Goal: Information Seeking & Learning: Learn about a topic

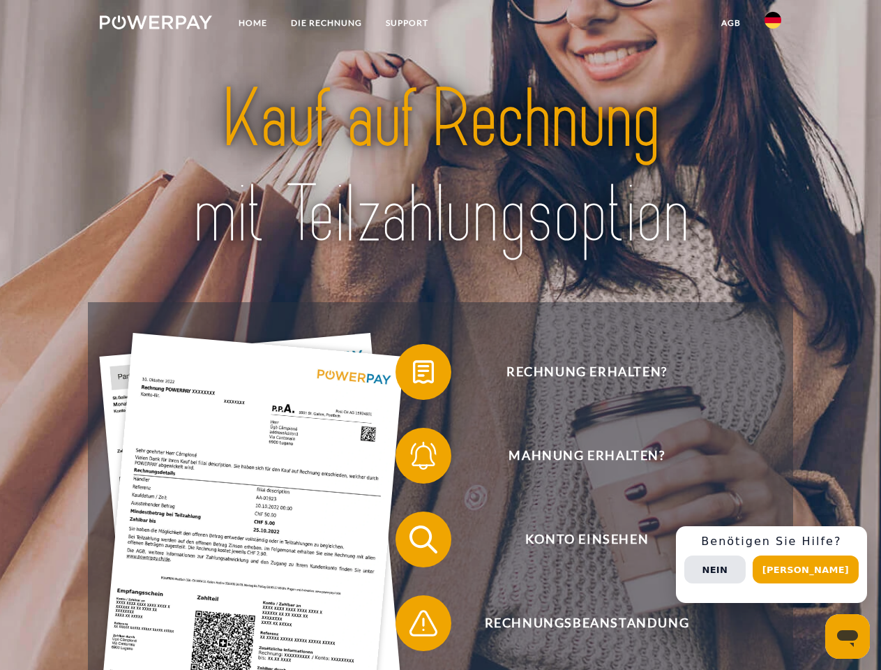
click at [156, 24] on img at bounding box center [156, 22] width 112 height 14
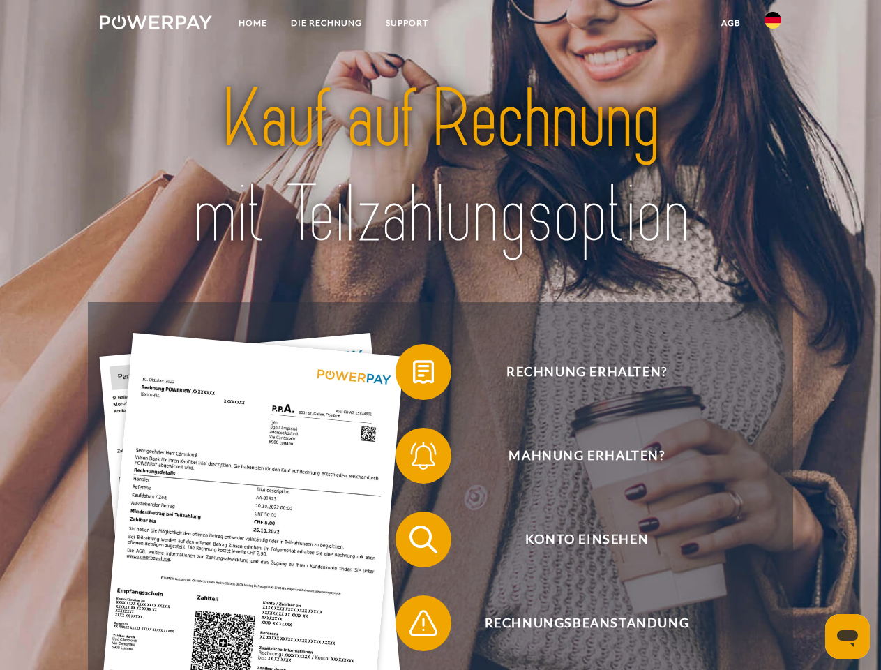
click at [773, 24] on img at bounding box center [773, 20] width 17 height 17
click at [731, 23] on link "agb" at bounding box center [731, 22] width 43 height 25
click at [413, 375] on span at bounding box center [403, 372] width 70 height 70
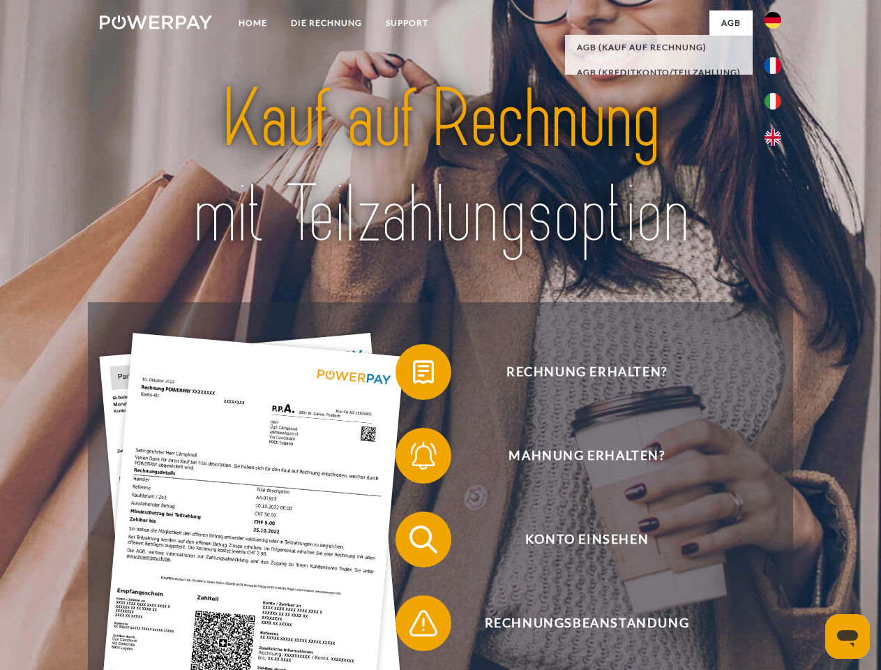
click at [413, 459] on span at bounding box center [403, 456] width 70 height 70
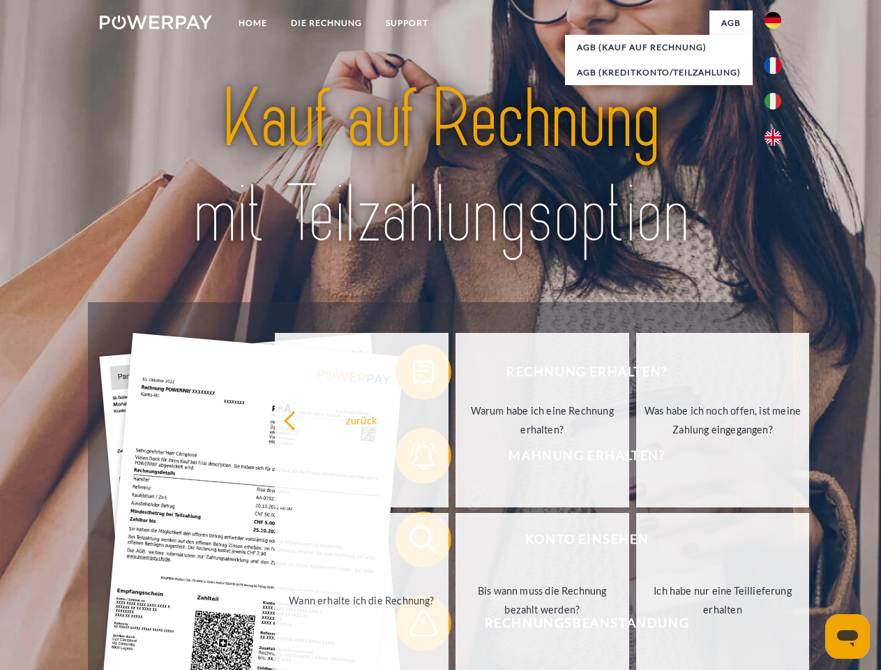
click at [456, 542] on link "Bis wann muss die Rechnung bezahlt werden?" at bounding box center [543, 600] width 174 height 174
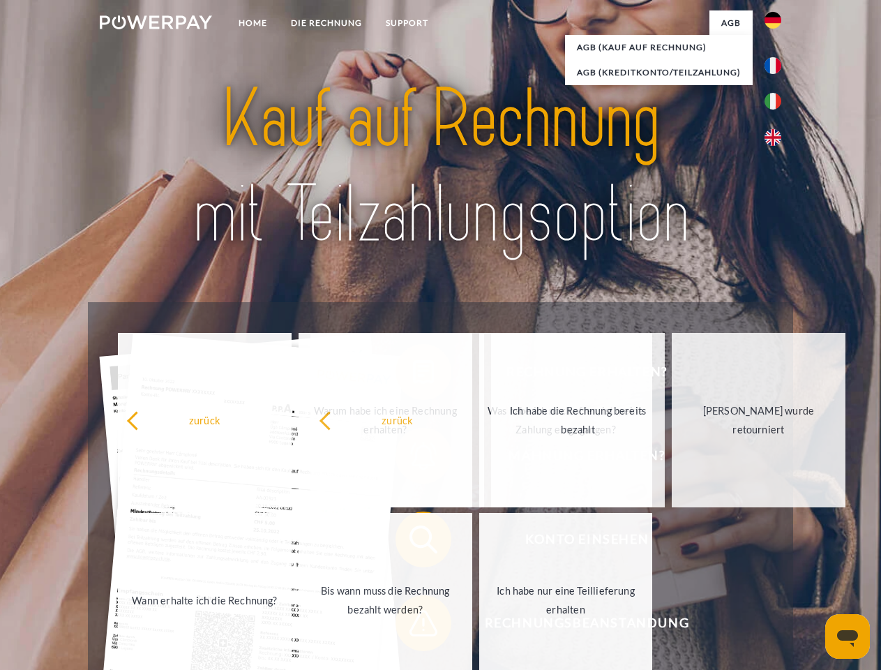
click at [413, 626] on span at bounding box center [403, 623] width 70 height 70
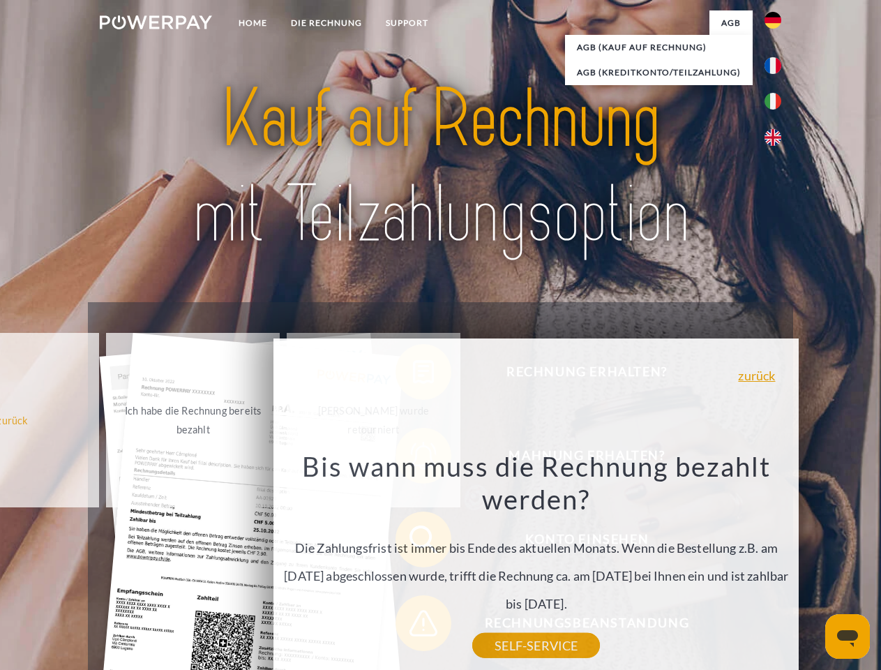
click at [777, 565] on div "Rechnung erhalten? Mahnung erhalten? Konto einsehen" at bounding box center [440, 581] width 705 height 558
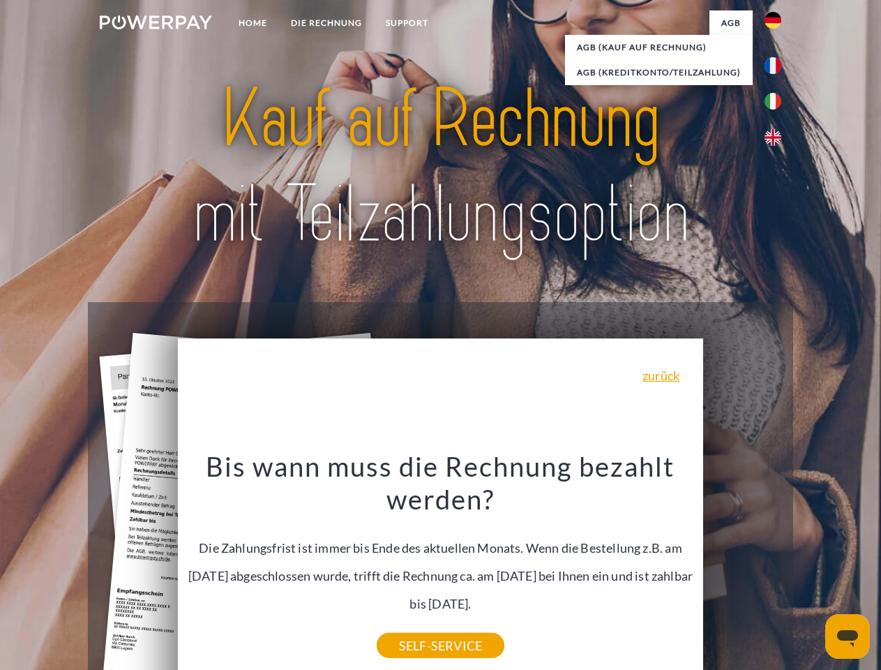
click at [743, 567] on span "Konto einsehen" at bounding box center [587, 540] width 342 height 56
click at [811, 570] on header "Home DIE RECHNUNG SUPPORT" at bounding box center [440, 482] width 881 height 964
